Goal: Task Accomplishment & Management: Complete application form

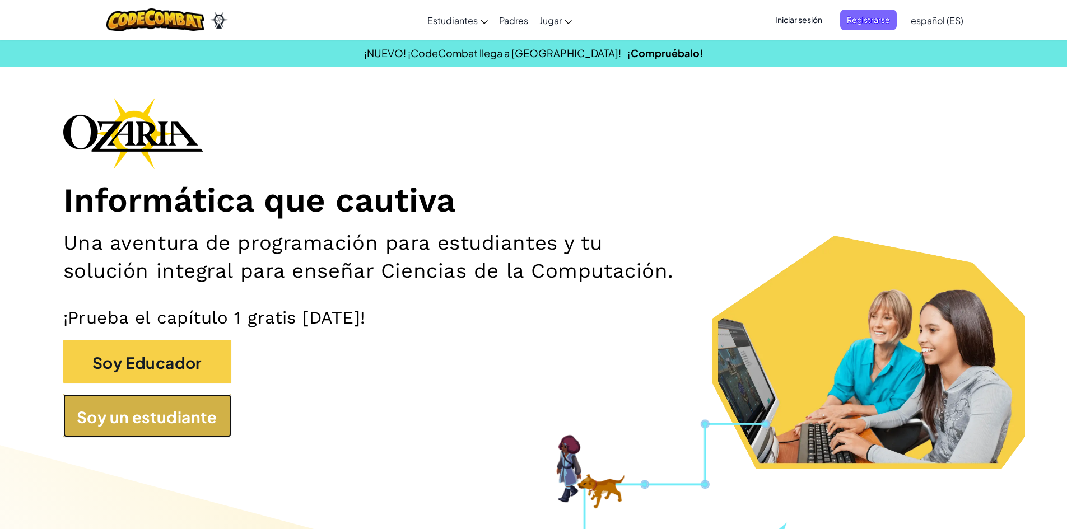
click at [182, 433] on button "Soy un estudiante" at bounding box center [147, 415] width 168 height 43
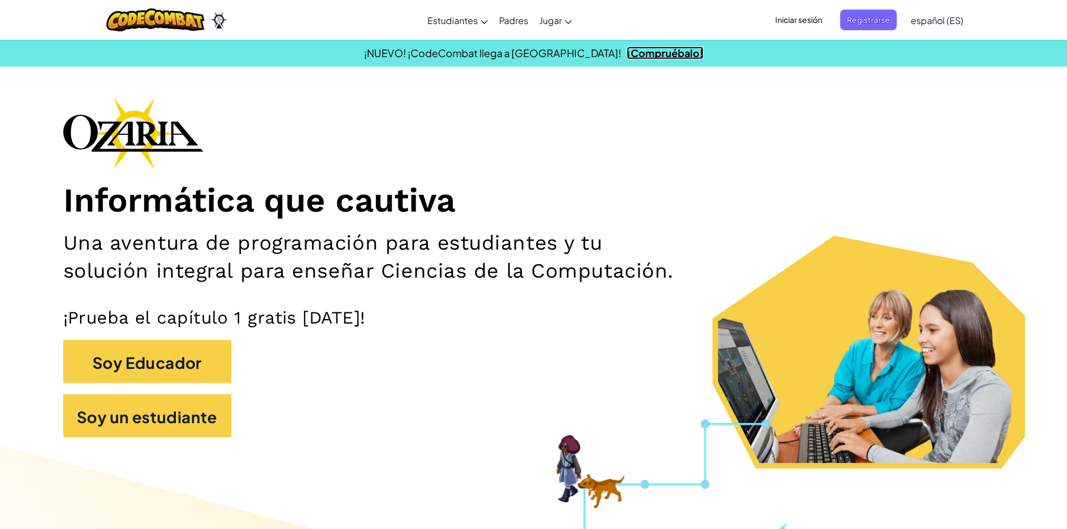
click at [627, 56] on font "¡Compruébalo!" at bounding box center [665, 52] width 77 height 13
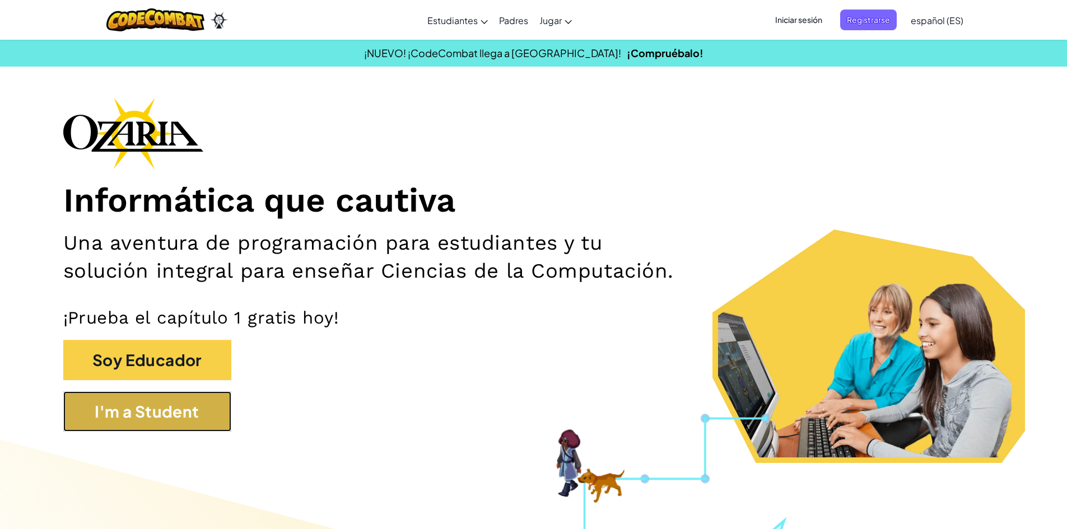
click at [178, 418] on button "I'm a Student" at bounding box center [147, 411] width 168 height 40
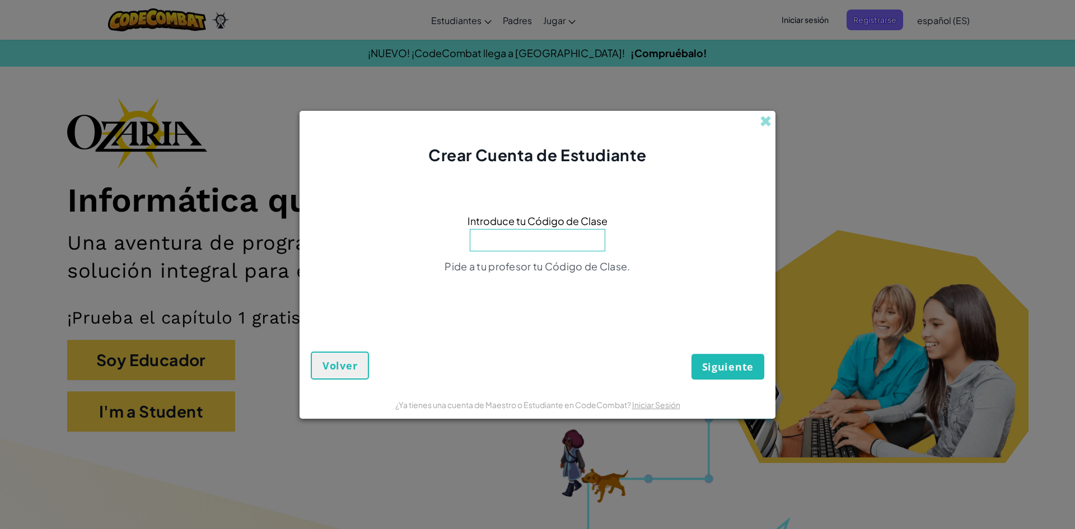
click at [506, 250] on input at bounding box center [538, 240] width 136 height 22
type input "FruitNoseLong"
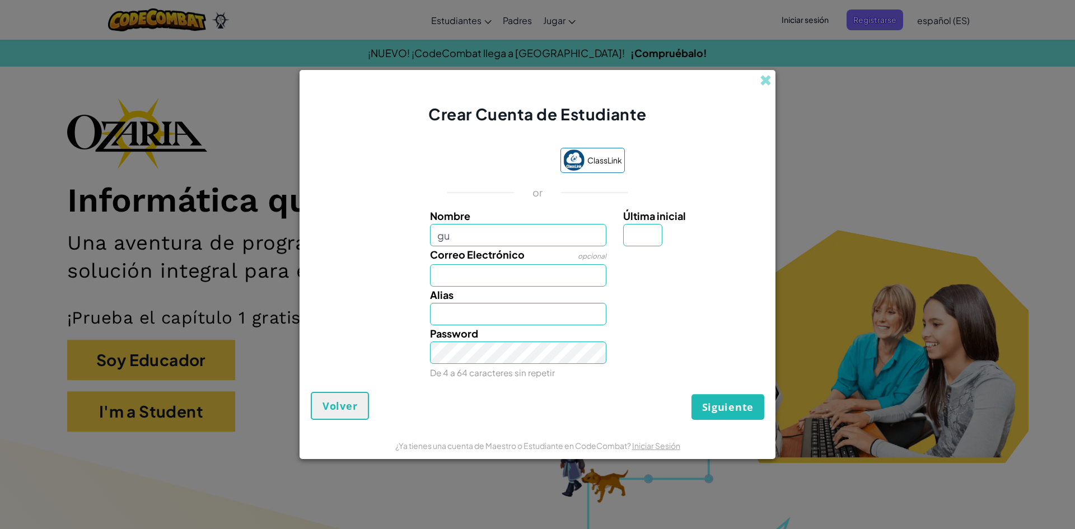
type input "g"
click at [553, 237] on input "[PERSON_NAME] [PERSON_NAME]" at bounding box center [518, 235] width 177 height 22
type input "[PERSON_NAME] [PERSON_NAME]"
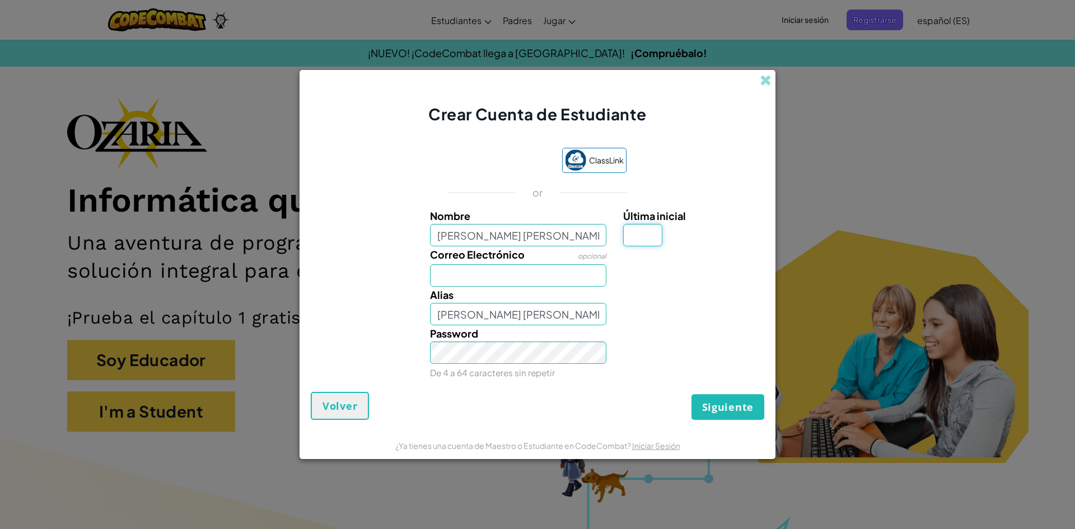
click at [625, 239] on input "Última inicial" at bounding box center [642, 235] width 39 height 22
click at [563, 318] on input "[PERSON_NAME] [PERSON_NAME]" at bounding box center [518, 314] width 177 height 22
click at [563, 318] on input "[PERSON_NAME]" at bounding box center [518, 314] width 177 height 22
type input "G"
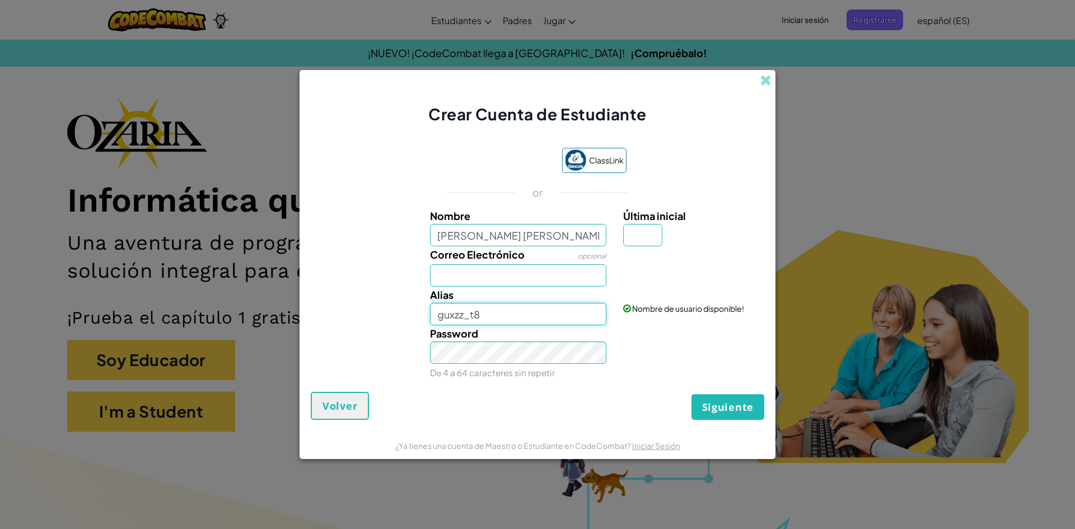
type input "guxzz_t8"
click at [486, 279] on input "Correo Electrónico" at bounding box center [518, 275] width 177 height 22
type input "al0"
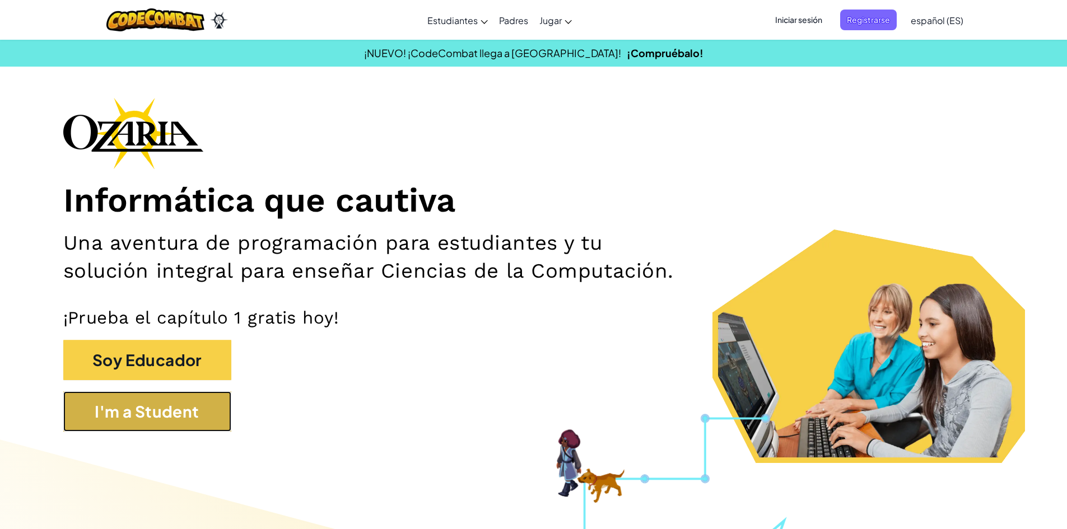
click at [151, 401] on button "I'm a Student" at bounding box center [147, 411] width 168 height 40
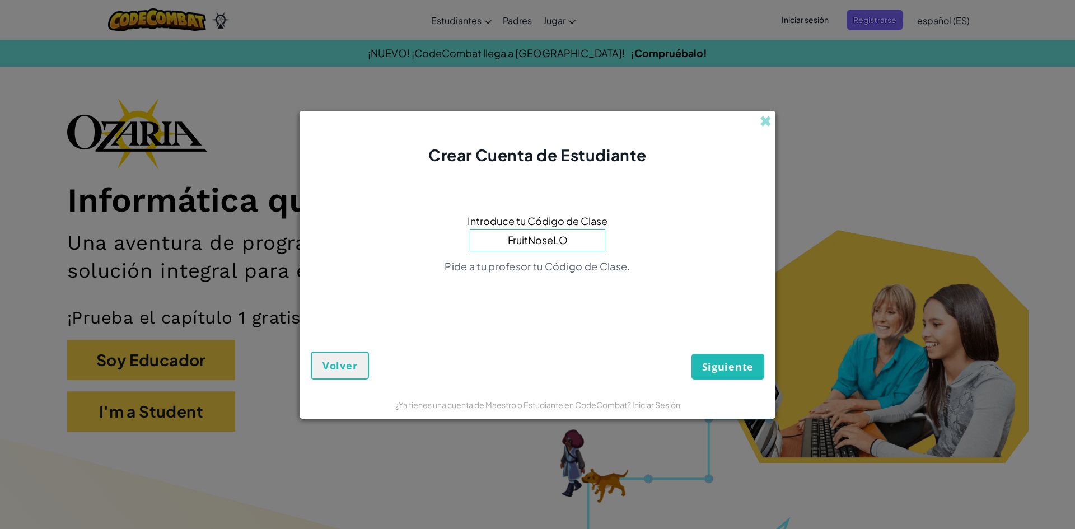
type input "FruitNoseLong"
click at [735, 369] on span "Siguiente" at bounding box center [728, 366] width 52 height 13
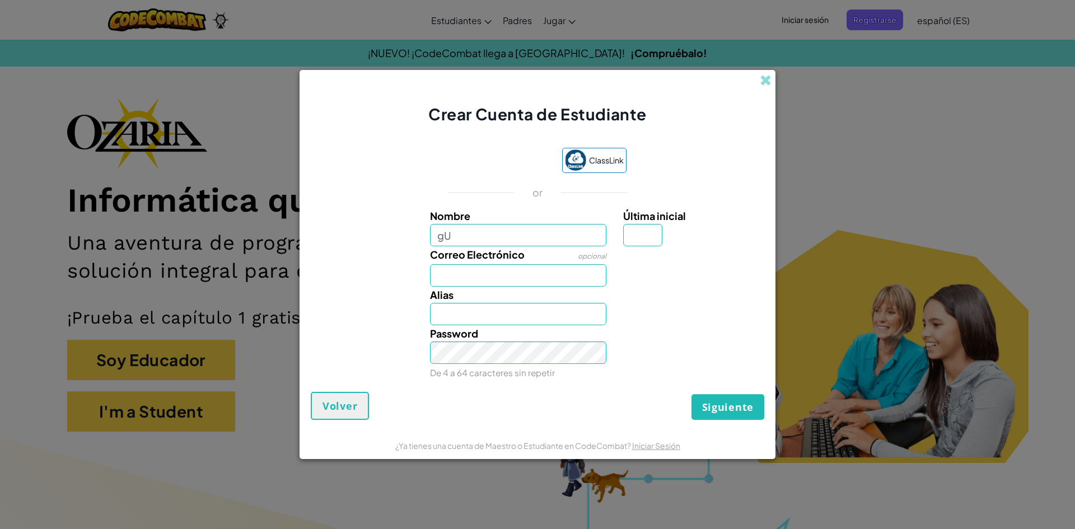
type input "g"
type input "[PERSON_NAME] [PERSON_NAME]"
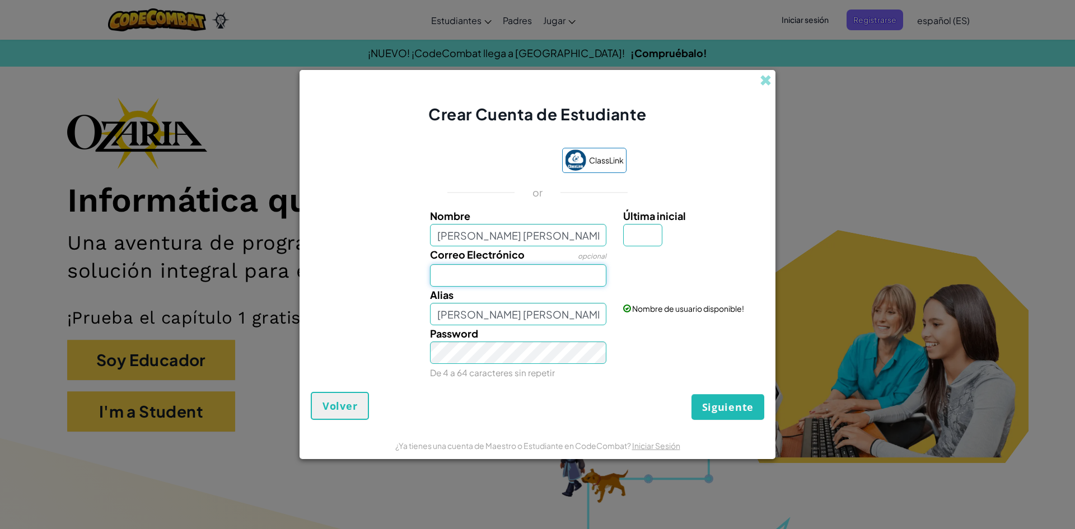
click at [512, 268] on input "Correo Electrónico" at bounding box center [518, 275] width 177 height 22
click at [511, 278] on input "al0" at bounding box center [518, 275] width 177 height 22
type input "al07147877"
click at [520, 310] on input "[PERSON_NAME] [PERSON_NAME]" at bounding box center [518, 314] width 177 height 22
drag, startPoint x: 523, startPoint y: 312, endPoint x: 526, endPoint y: 319, distance: 7.5
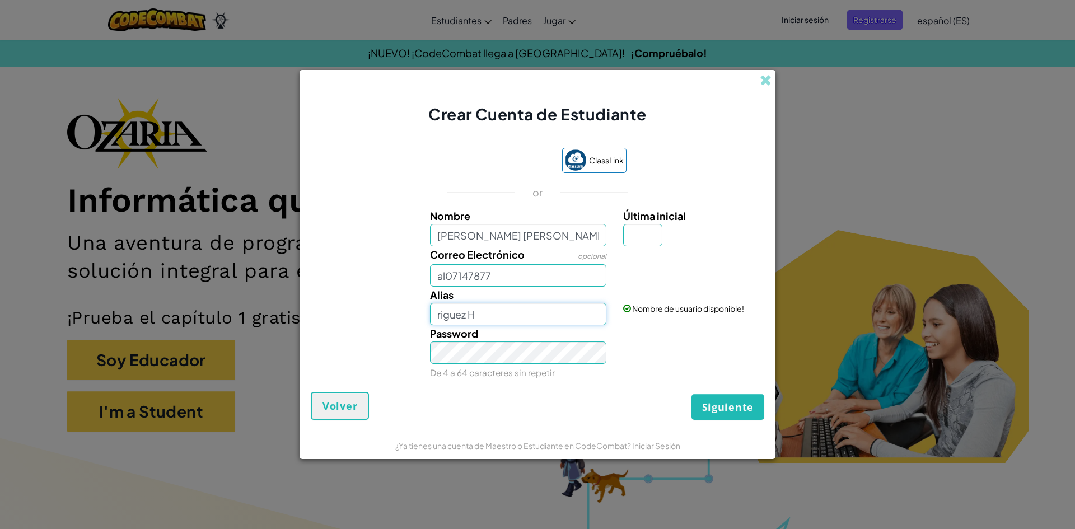
click at [526, 319] on input "riguez H" at bounding box center [518, 314] width 177 height 22
type input "r"
type input "guxzz_t8"
click at [713, 394] on div "Siguiente Volver" at bounding box center [538, 406] width 454 height 28
click at [714, 396] on button "Siguiente" at bounding box center [728, 407] width 73 height 26
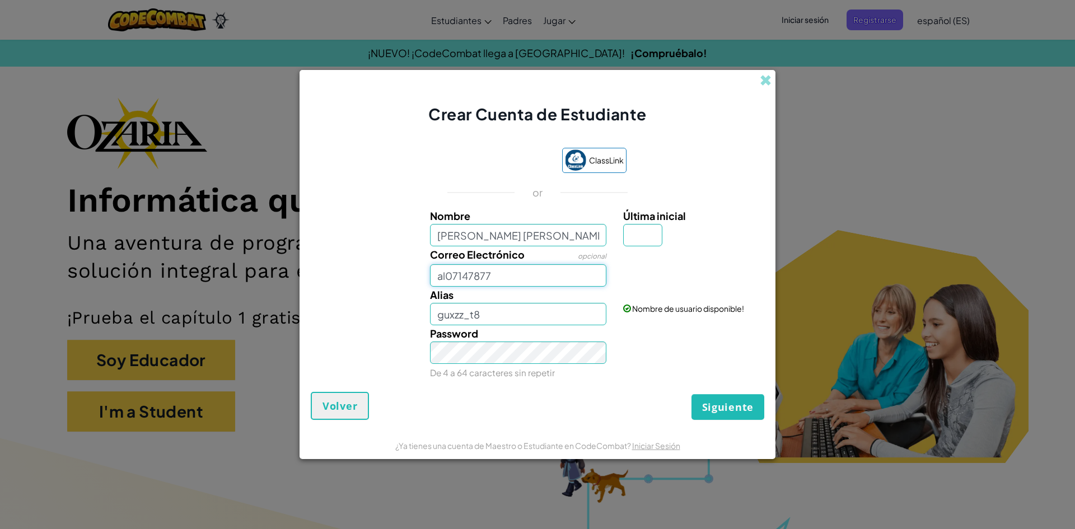
click at [508, 278] on input "al07147877" at bounding box center [518, 275] width 177 height 22
type input "[EMAIL_ADDRESS][DOMAIN_NAME]"
click at [632, 233] on input "Última inicial" at bounding box center [642, 235] width 39 height 22
type input "g"
type input "[PERSON_NAME]"
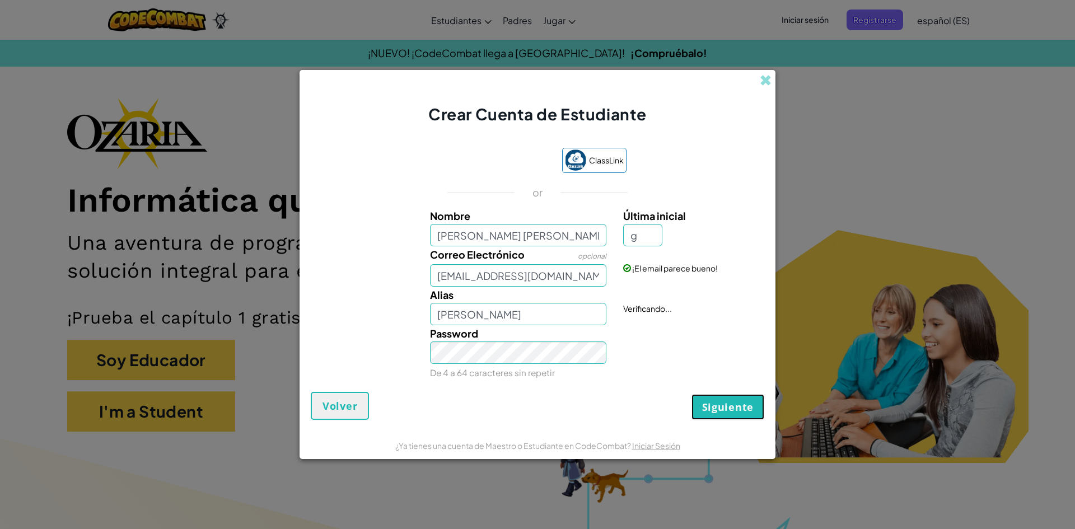
click at [711, 405] on span "Siguiente" at bounding box center [728, 406] width 52 height 13
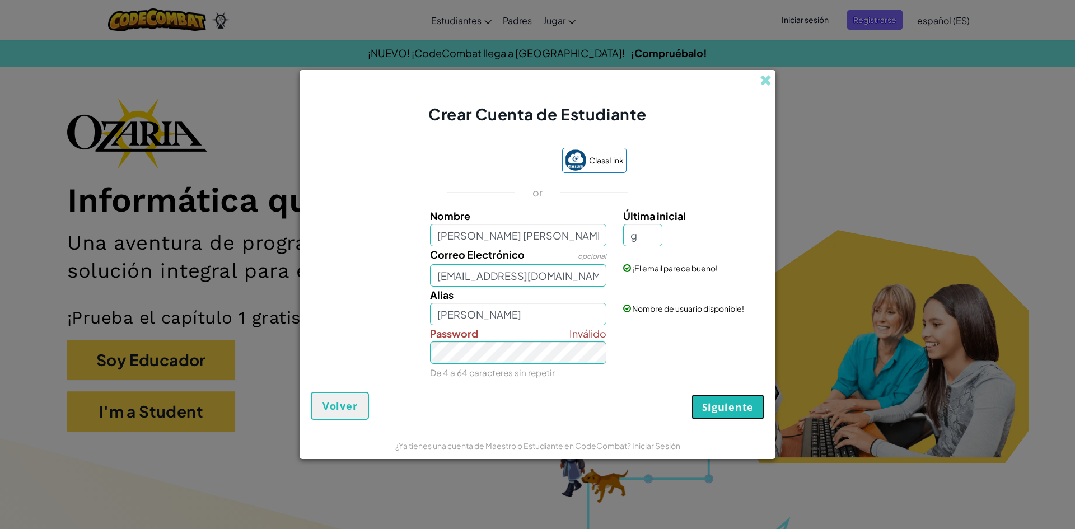
click at [731, 409] on span "Siguiente" at bounding box center [728, 406] width 52 height 13
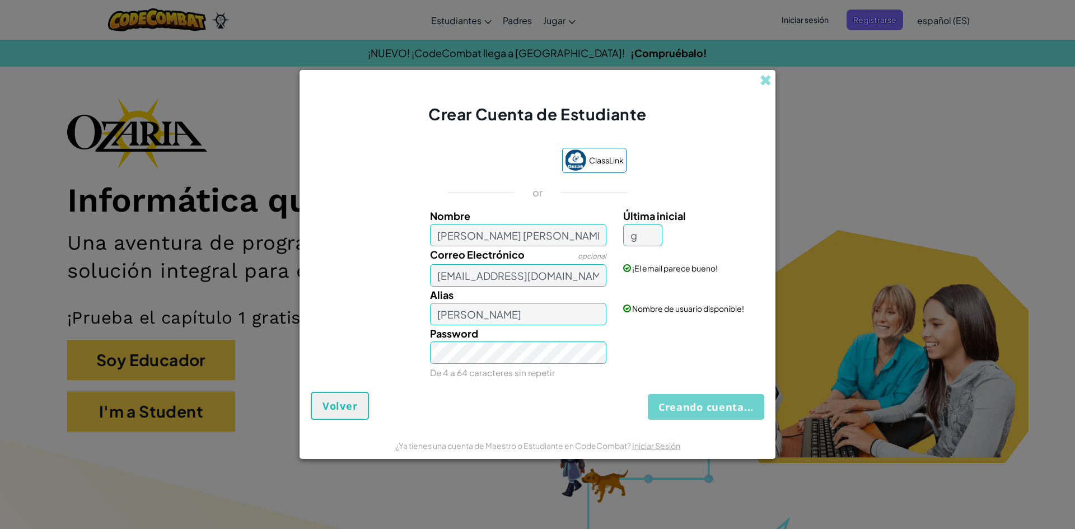
click at [726, 401] on div "Creando cuenta... Volver" at bounding box center [538, 406] width 454 height 28
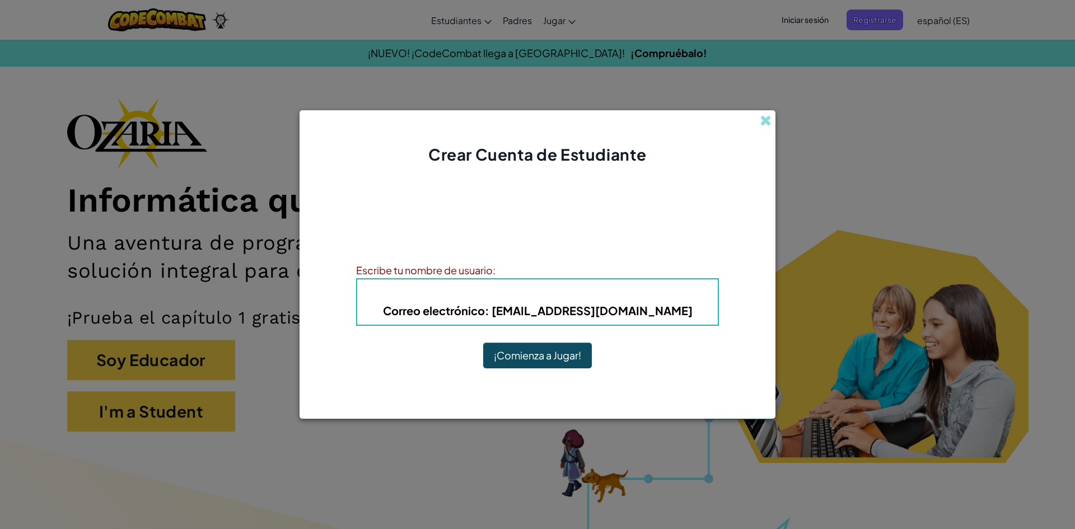
click at [483, 343] on button "¡Comienza a Jugar!" at bounding box center [537, 356] width 109 height 26
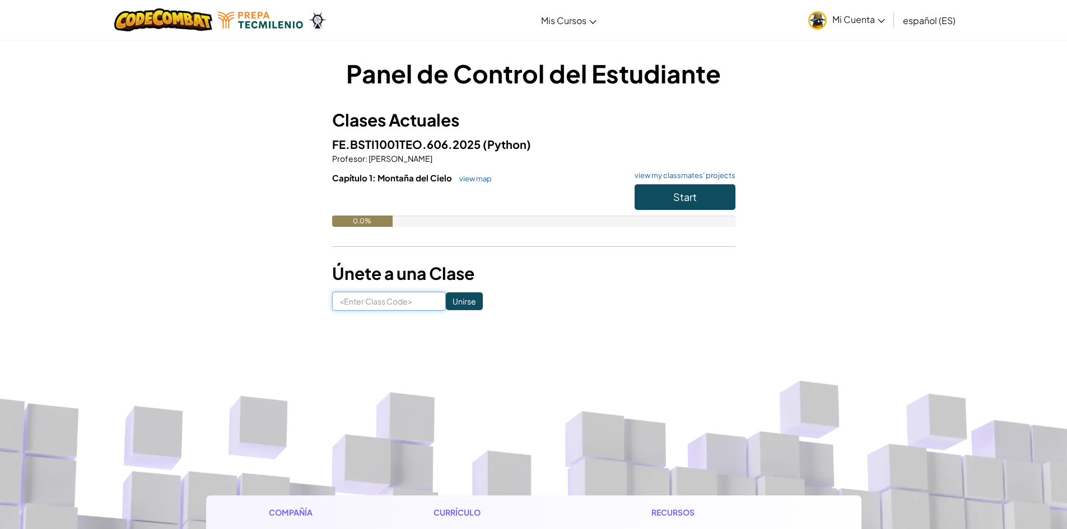
click at [380, 310] on input at bounding box center [389, 301] width 114 height 19
click at [798, 128] on div "Panel de Control del Estudiante Clases Actuales FE.BSTI1001TEO.606.2025 (Python…" at bounding box center [533, 183] width 655 height 255
drag, startPoint x: 720, startPoint y: 183, endPoint x: 728, endPoint y: 194, distance: 13.7
click at [728, 194] on div "Capítulo 1: Montaña del Cielo view map view my classmates' projects Start 0.0%" at bounding box center [533, 208] width 403 height 72
click at [815, 264] on div "Panel de Control del Estudiante Clases Actuales FE.BSTI1001TEO.606.2025 (Python…" at bounding box center [533, 183] width 655 height 255
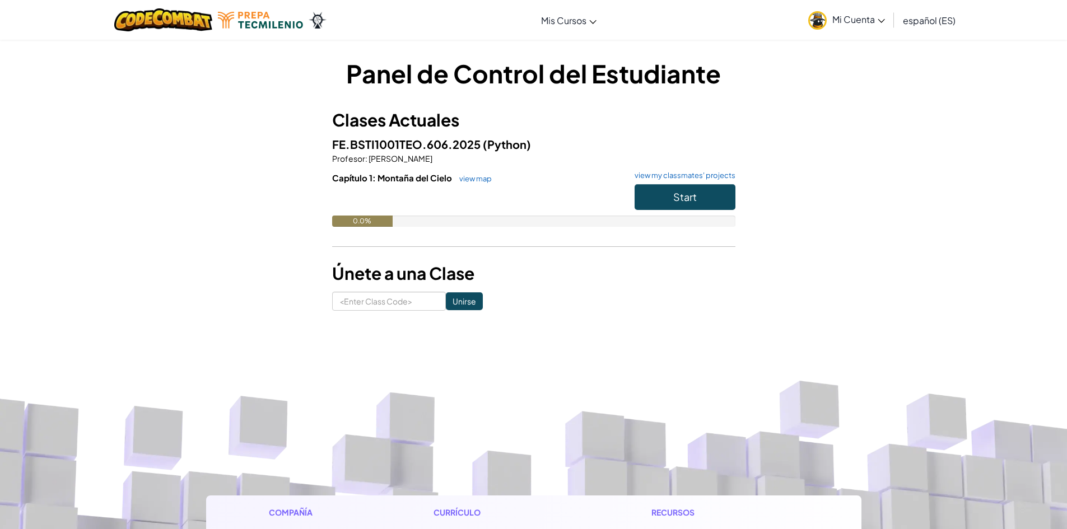
click at [876, 23] on span "Mi Cuenta" at bounding box center [858, 19] width 53 height 12
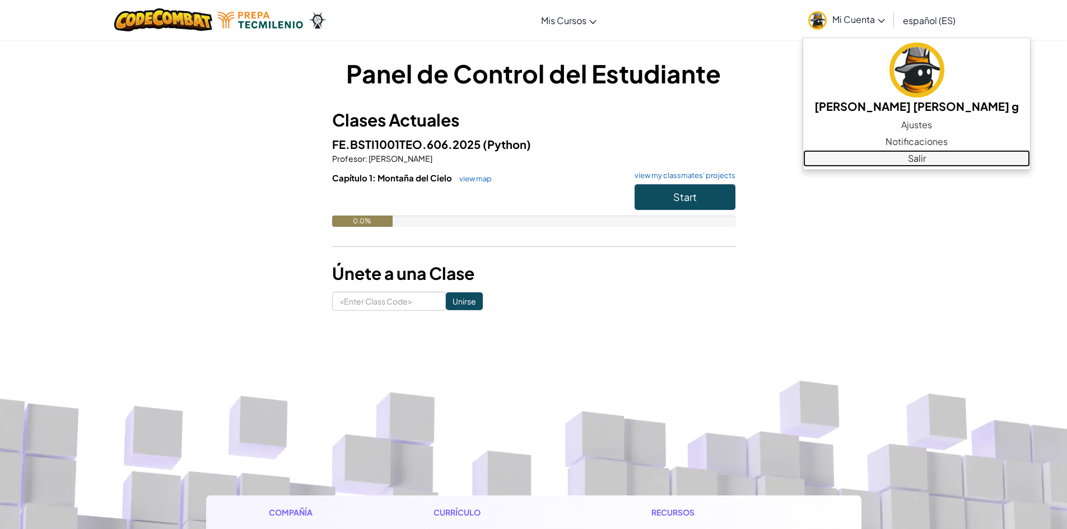
click at [907, 164] on link "Salir" at bounding box center [916, 158] width 227 height 17
